Goal: Learn about a topic: Learn about a topic

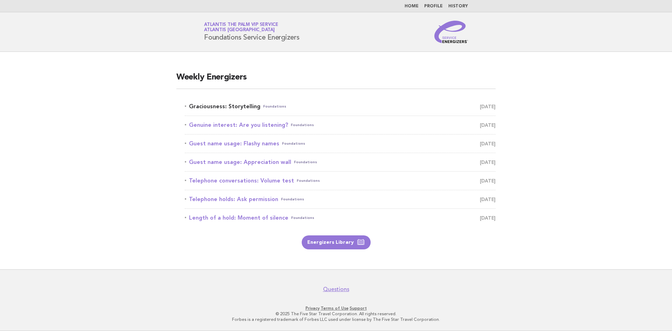
click at [220, 103] on link "Graciousness: Storytelling Foundations August 15" at bounding box center [340, 107] width 311 height 10
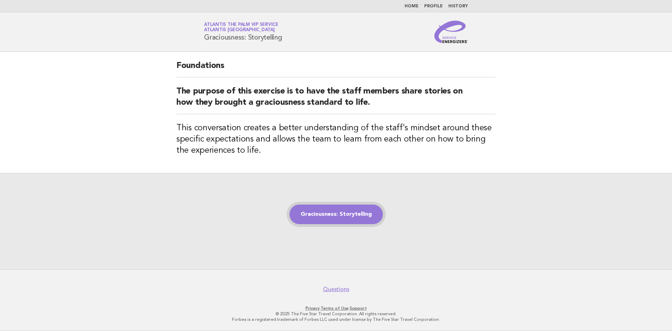
click at [343, 214] on link "Graciousness: Storytelling" at bounding box center [336, 214] width 93 height 20
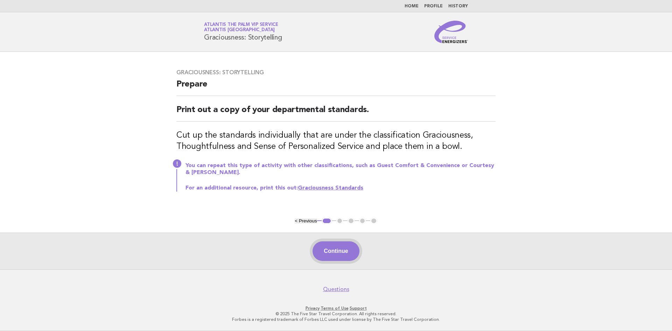
click at [338, 244] on button "Continue" at bounding box center [336, 251] width 47 height 20
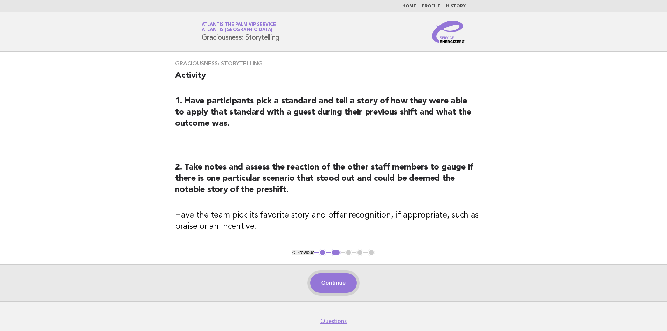
click at [336, 282] on button "Continue" at bounding box center [333, 283] width 47 height 20
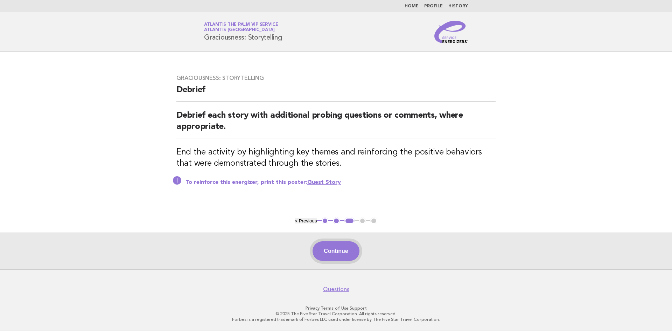
click at [328, 247] on button "Continue" at bounding box center [336, 251] width 47 height 20
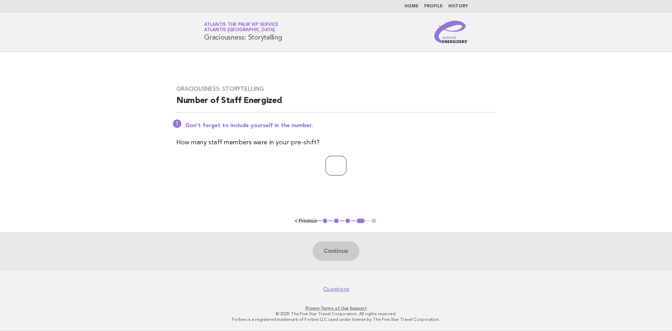
click at [333, 161] on input "number" at bounding box center [336, 166] width 21 height 20
type input "*"
click at [328, 258] on button "Continue" at bounding box center [336, 251] width 47 height 20
